Goal: Download file/media

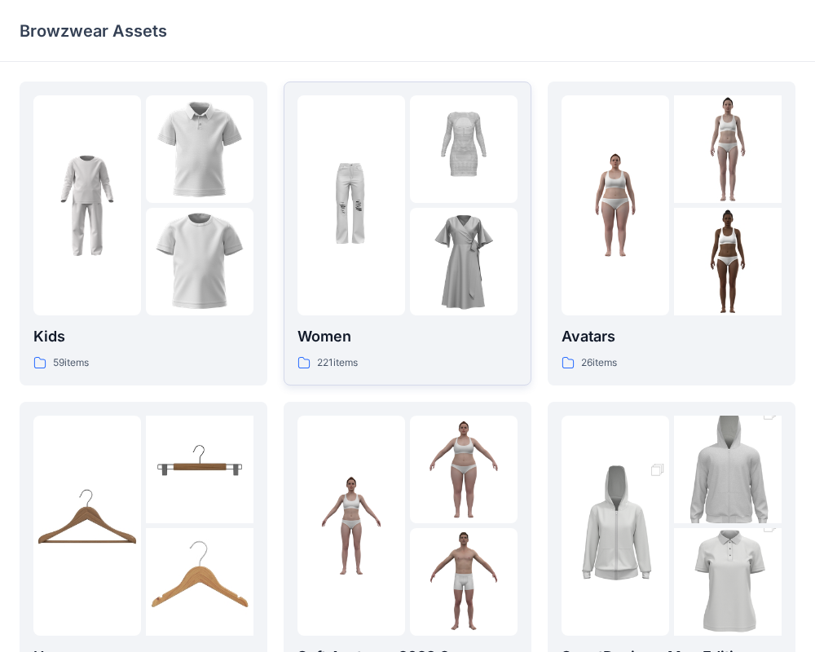
scroll to position [418, 0]
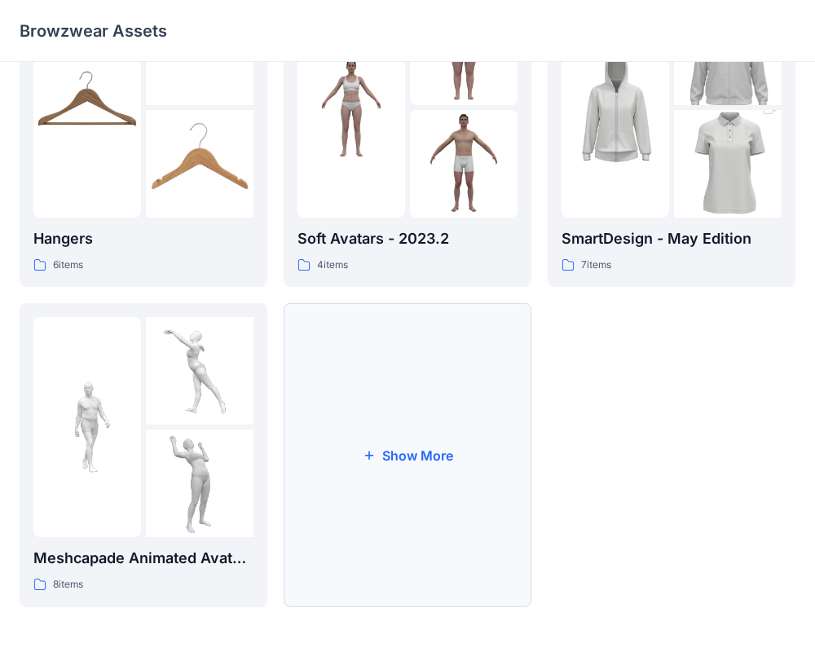
click at [431, 478] on button "Show More" at bounding box center [407, 455] width 248 height 304
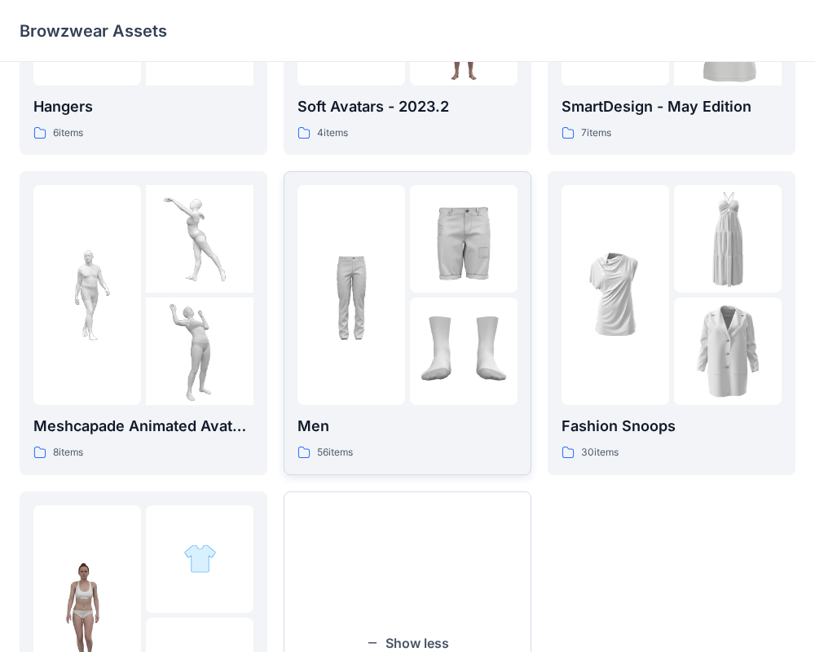
scroll to position [547, 0]
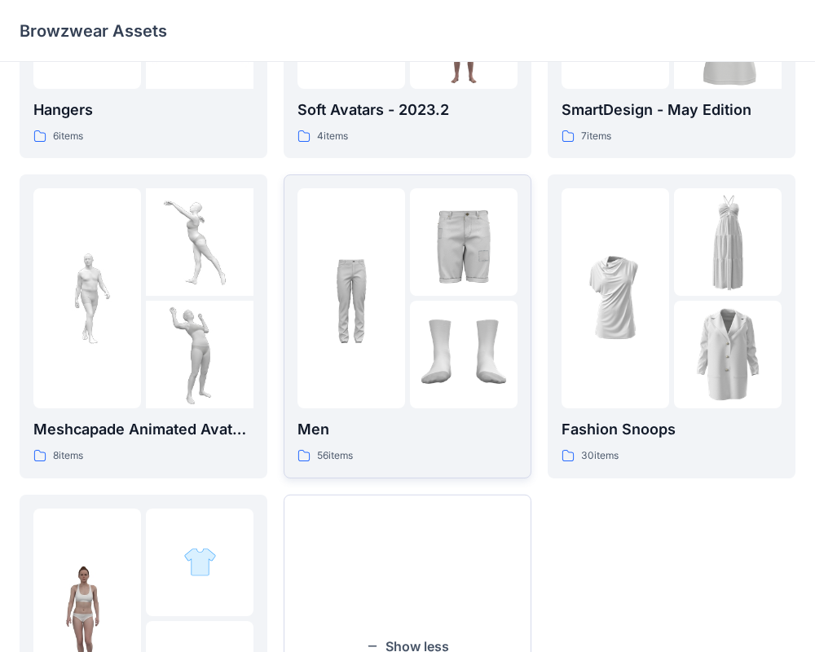
click at [428, 342] on img at bounding box center [464, 355] width 108 height 108
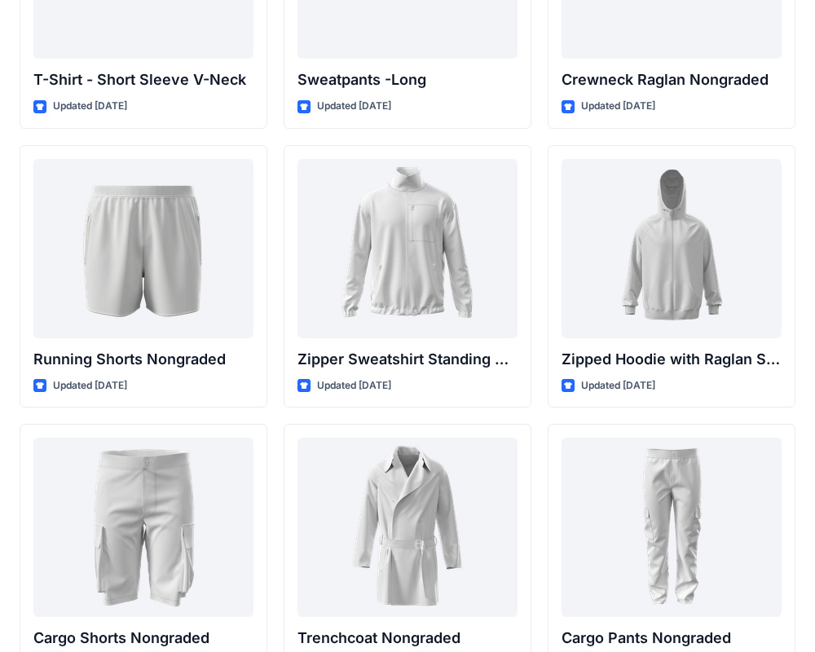
scroll to position [1926, 0]
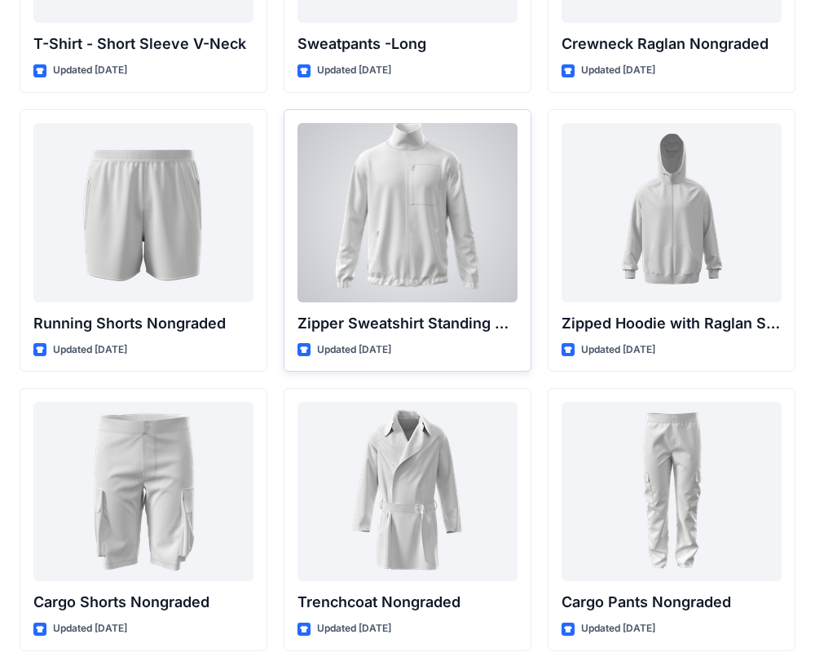
click at [417, 271] on div at bounding box center [407, 212] width 220 height 179
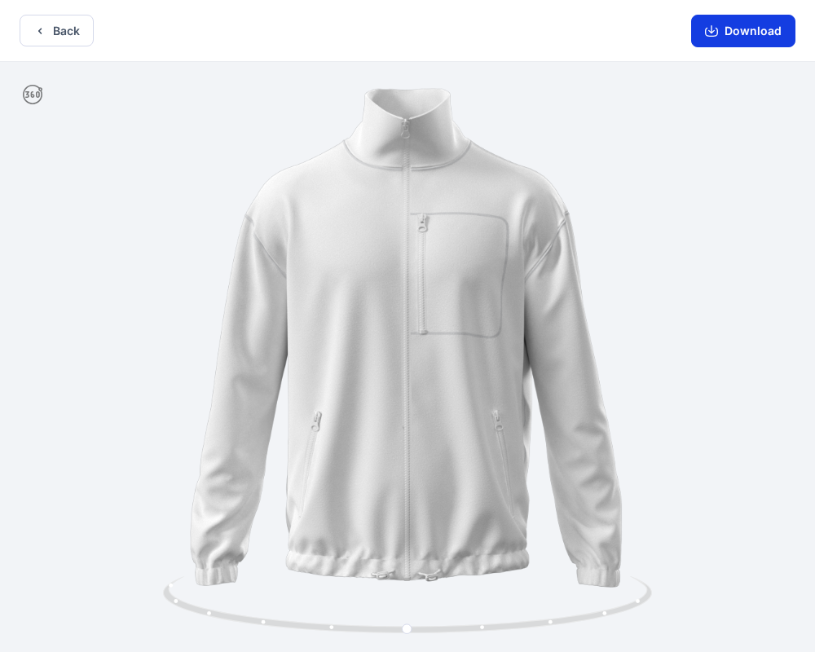
click at [736, 24] on button "Download" at bounding box center [743, 31] width 104 height 33
click at [42, 39] on button "Back" at bounding box center [57, 31] width 74 height 32
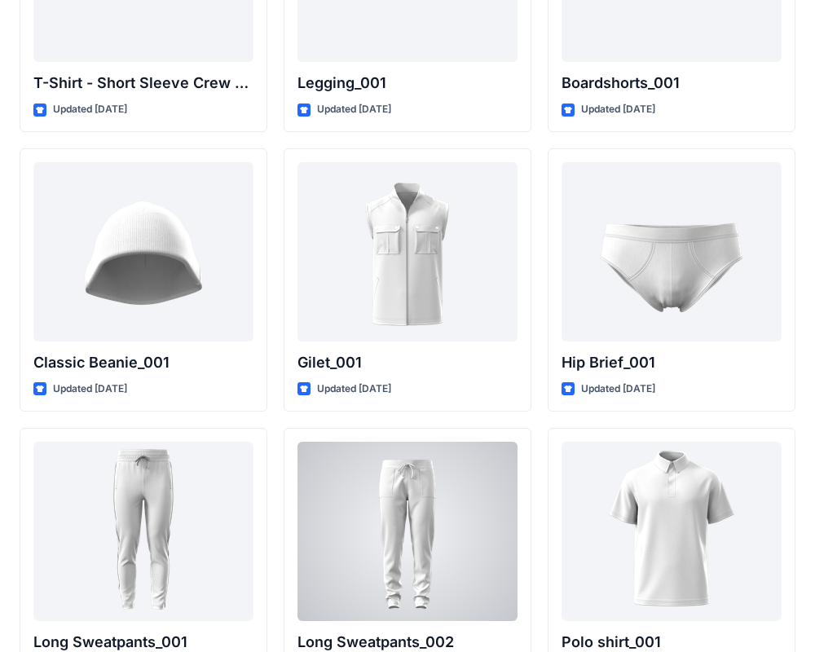
scroll to position [2996, 0]
